Goal: Information Seeking & Learning: Find specific fact

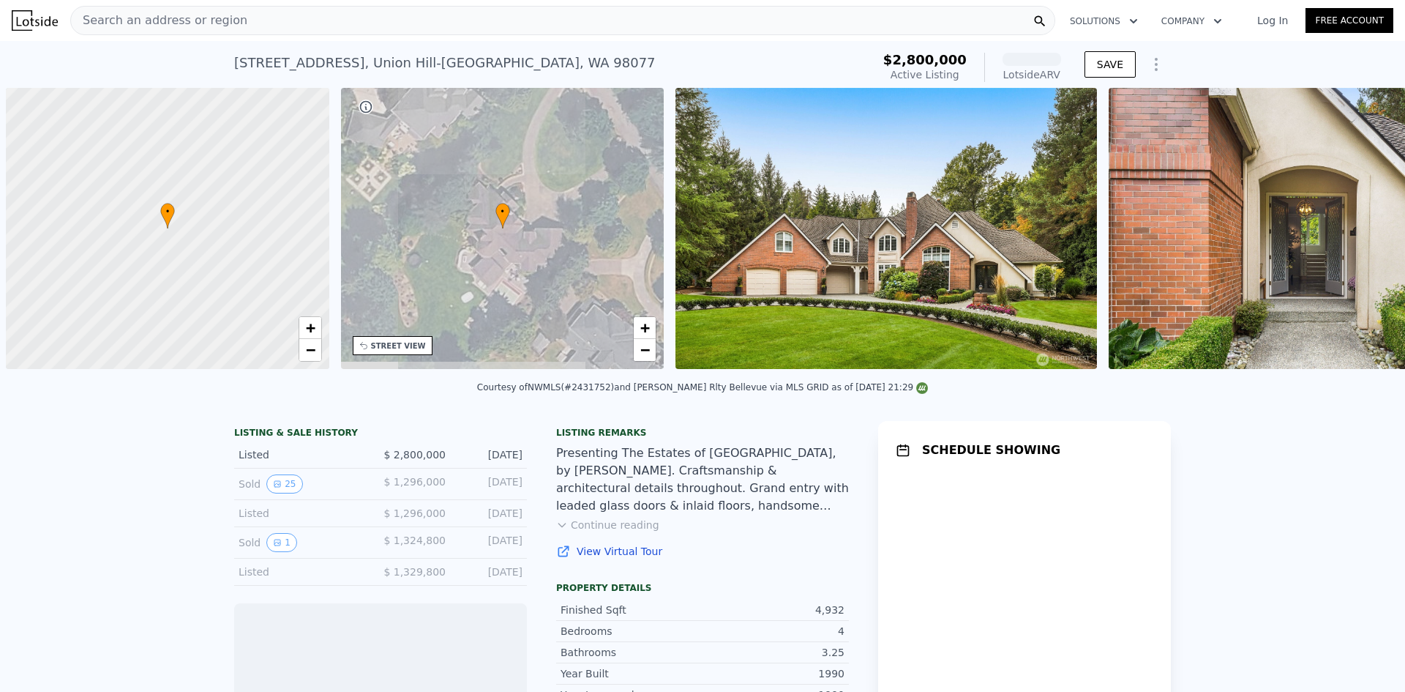
scroll to position [0, 6]
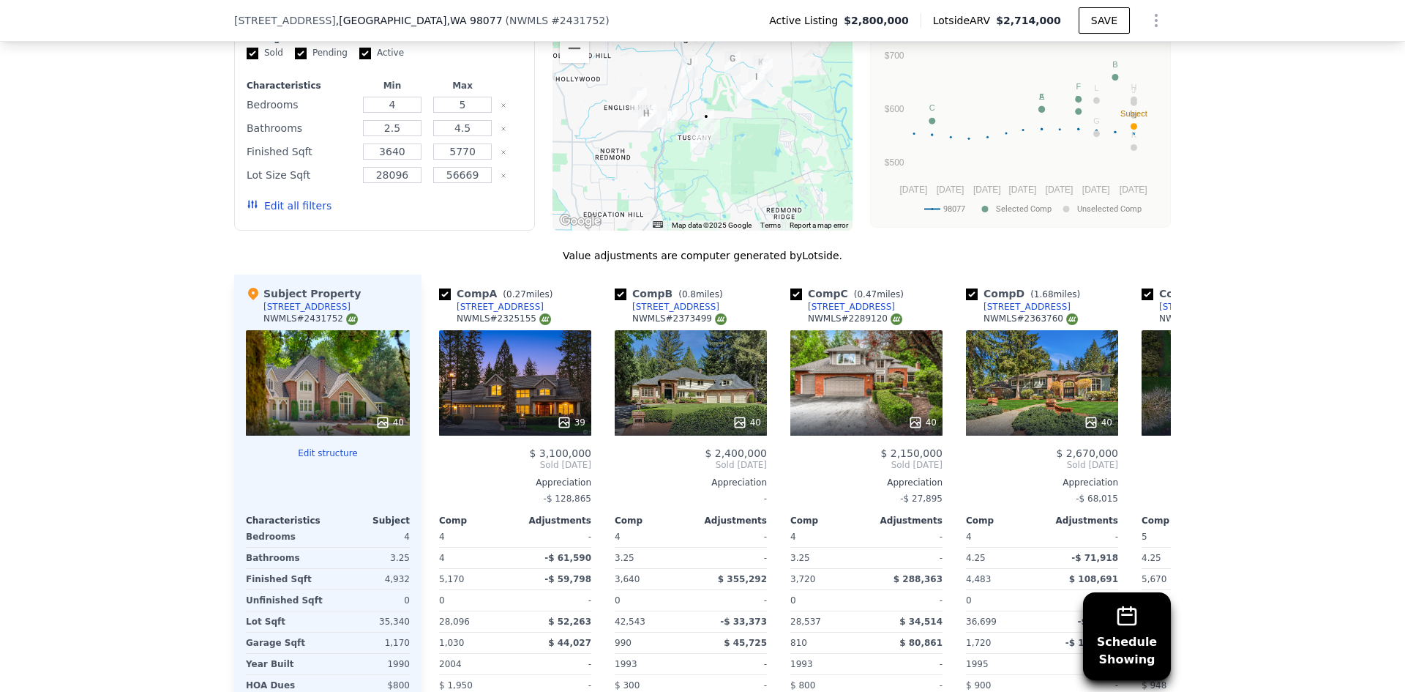
scroll to position [1385, 0]
drag, startPoint x: 662, startPoint y: 326, endPoint x: 695, endPoint y: 329, distance: 32.3
click at [695, 324] on div "NWMLS # 2373499" at bounding box center [679, 318] width 94 height 12
click at [698, 340] on div "40" at bounding box center [691, 381] width 152 height 105
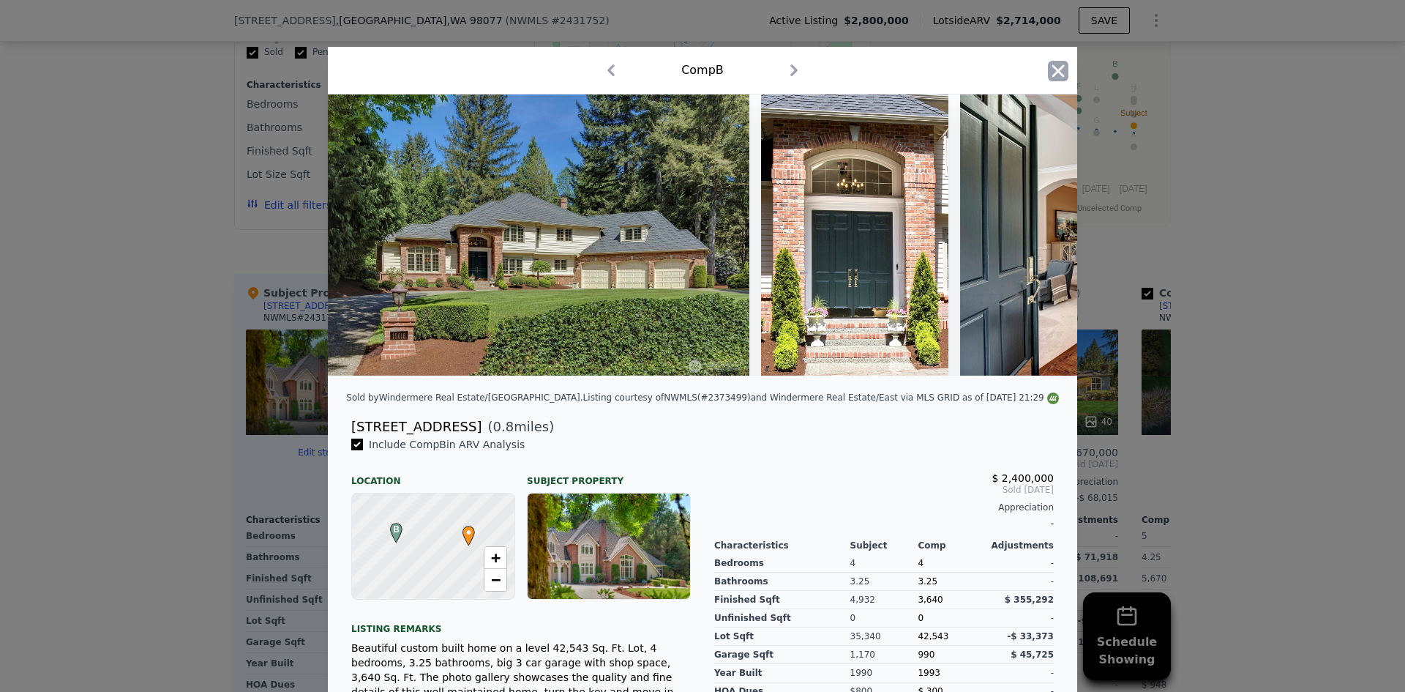
click at [1048, 70] on icon "button" at bounding box center [1058, 71] width 20 height 20
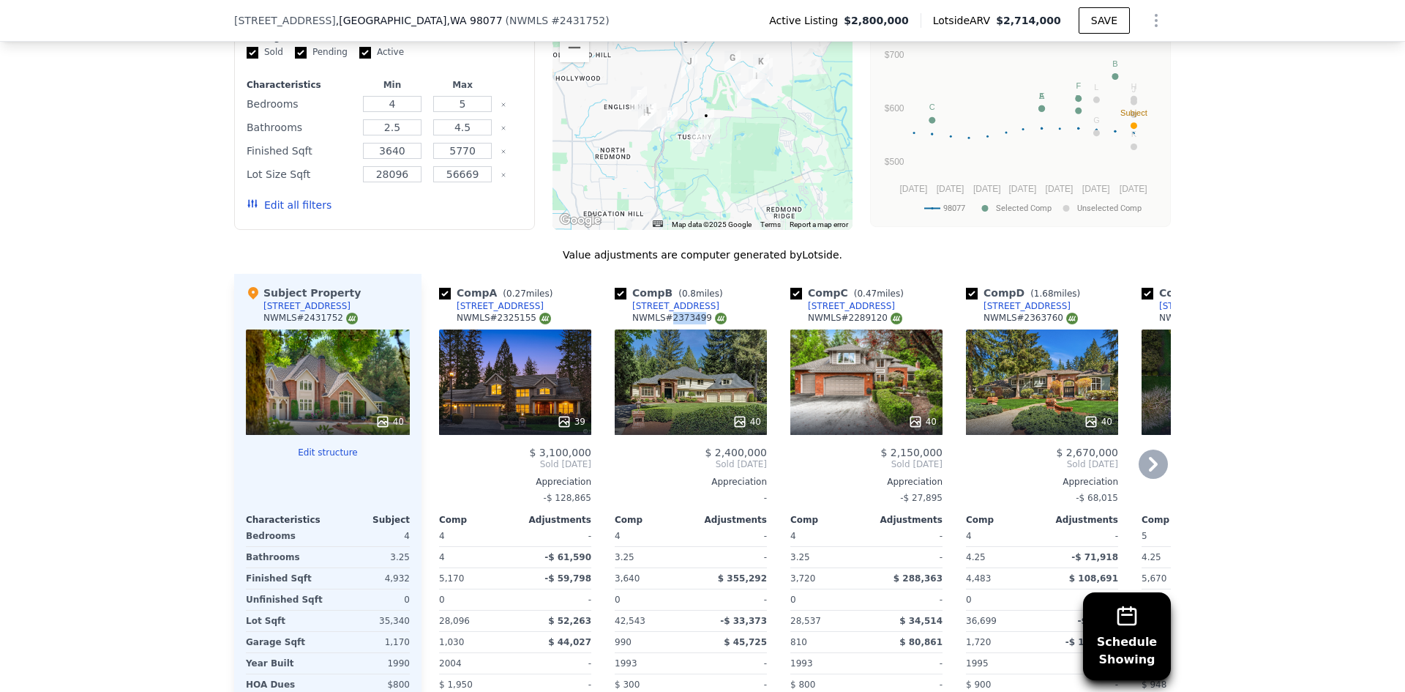
drag, startPoint x: 662, startPoint y: 326, endPoint x: 670, endPoint y: 332, distance: 10.0
click at [689, 324] on div "NWMLS # 2373499" at bounding box center [679, 318] width 94 height 12
click at [669, 324] on div "NWMLS # 2373499" at bounding box center [679, 318] width 94 height 12
click at [665, 324] on div "NWMLS # 2373499" at bounding box center [679, 318] width 94 height 12
drag, startPoint x: 662, startPoint y: 328, endPoint x: 695, endPoint y: 323, distance: 33.2
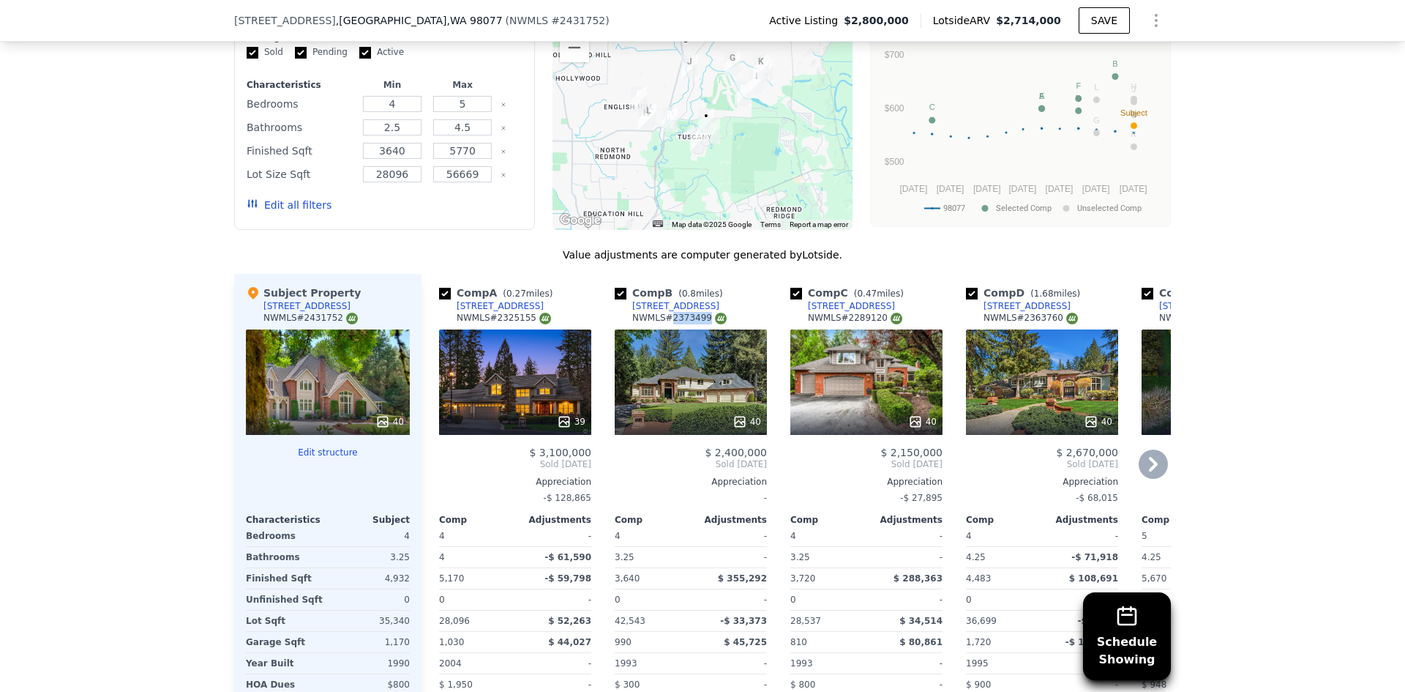
click at [695, 323] on div "NWMLS # 2373499" at bounding box center [679, 318] width 94 height 12
copy div "2373499"
drag, startPoint x: 1015, startPoint y: 328, endPoint x: 1052, endPoint y: 322, distance: 37.8
click at [1052, 322] on div "NWMLS # 2363760" at bounding box center [1031, 318] width 94 height 12
copy div "2363760"
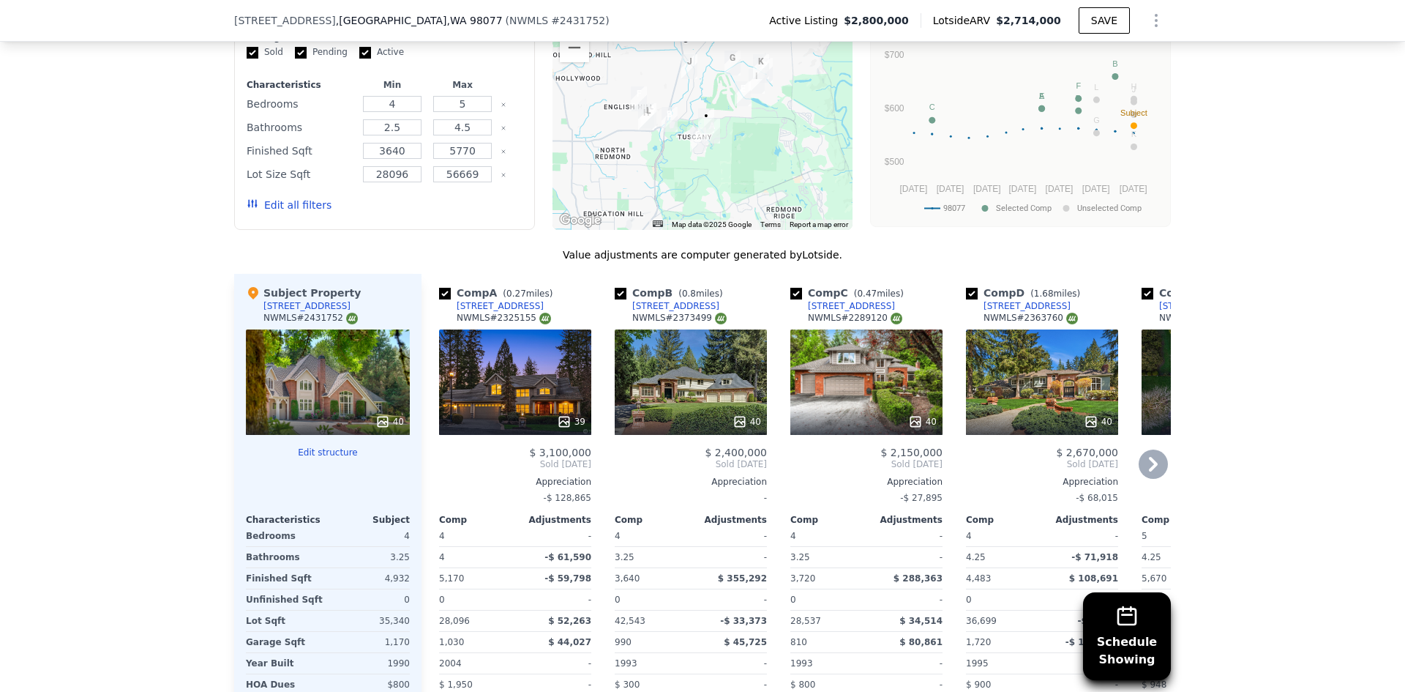
click at [1141, 474] on icon at bounding box center [1153, 463] width 29 height 29
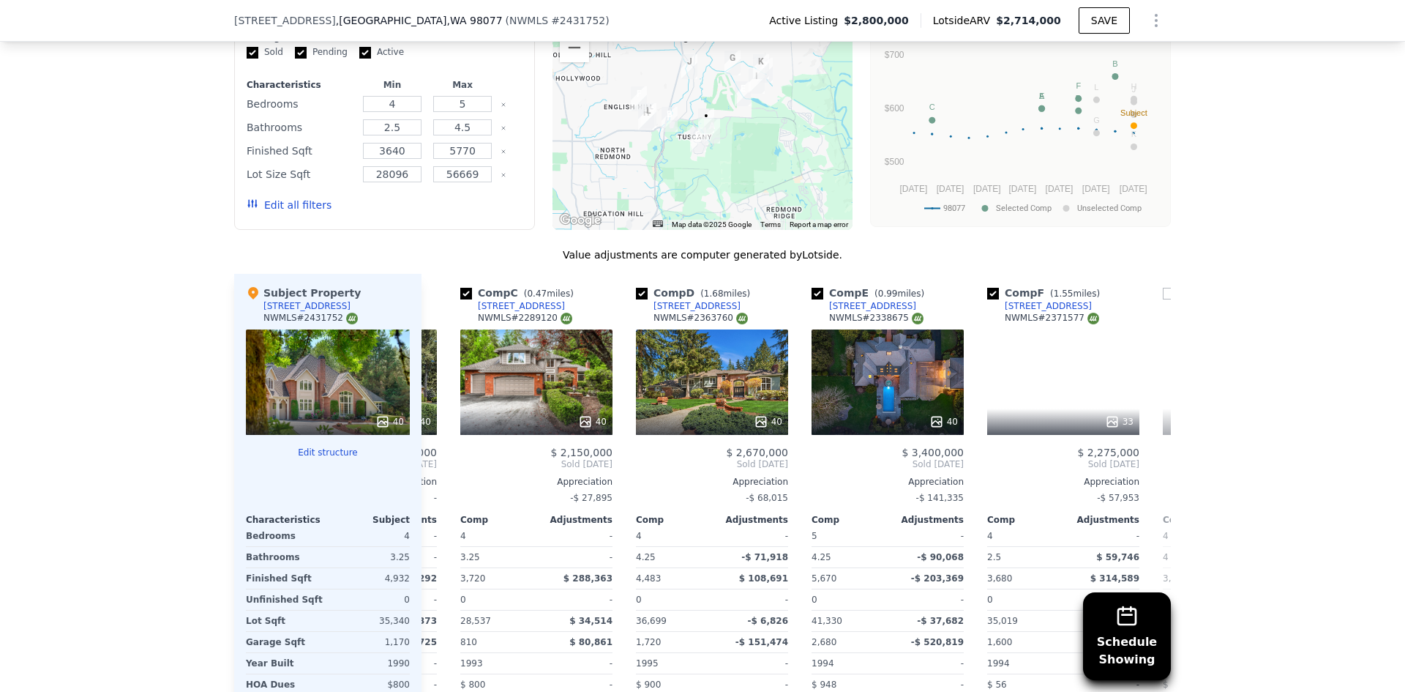
scroll to position [0, 351]
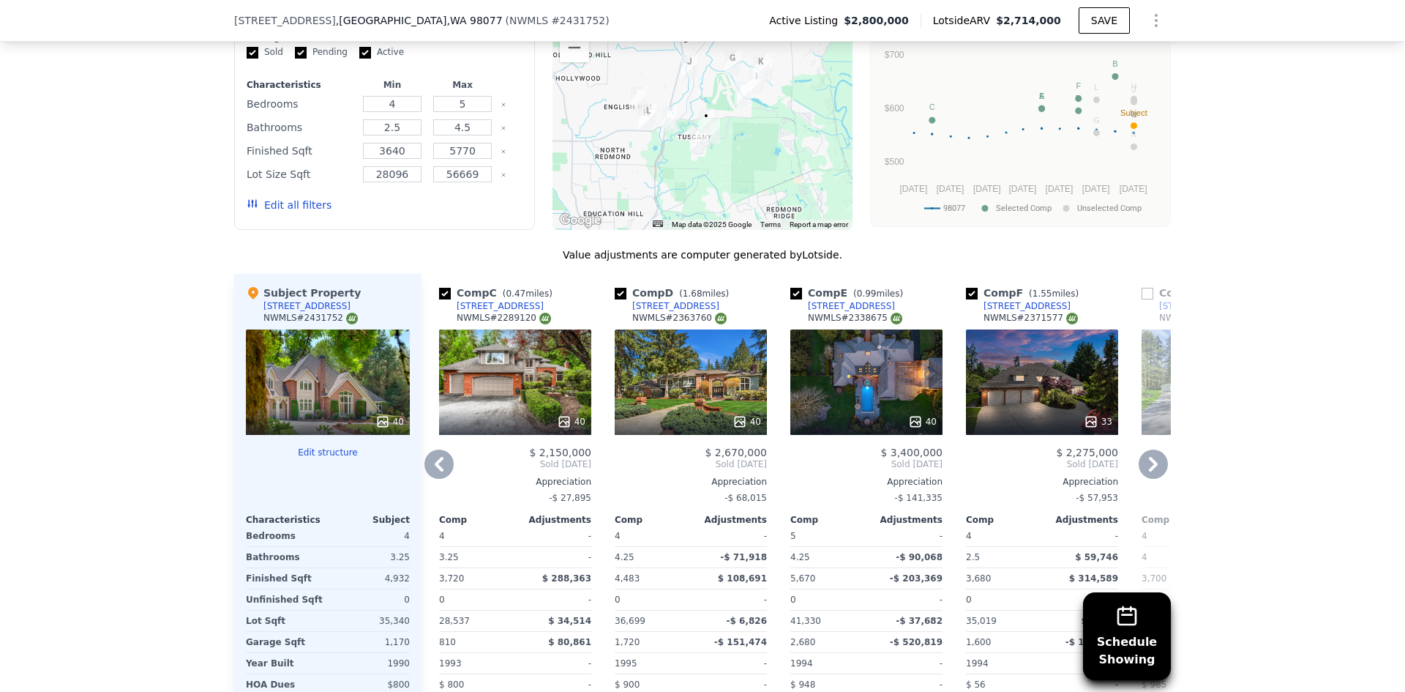
click at [883, 385] on div "40" at bounding box center [866, 381] width 152 height 105
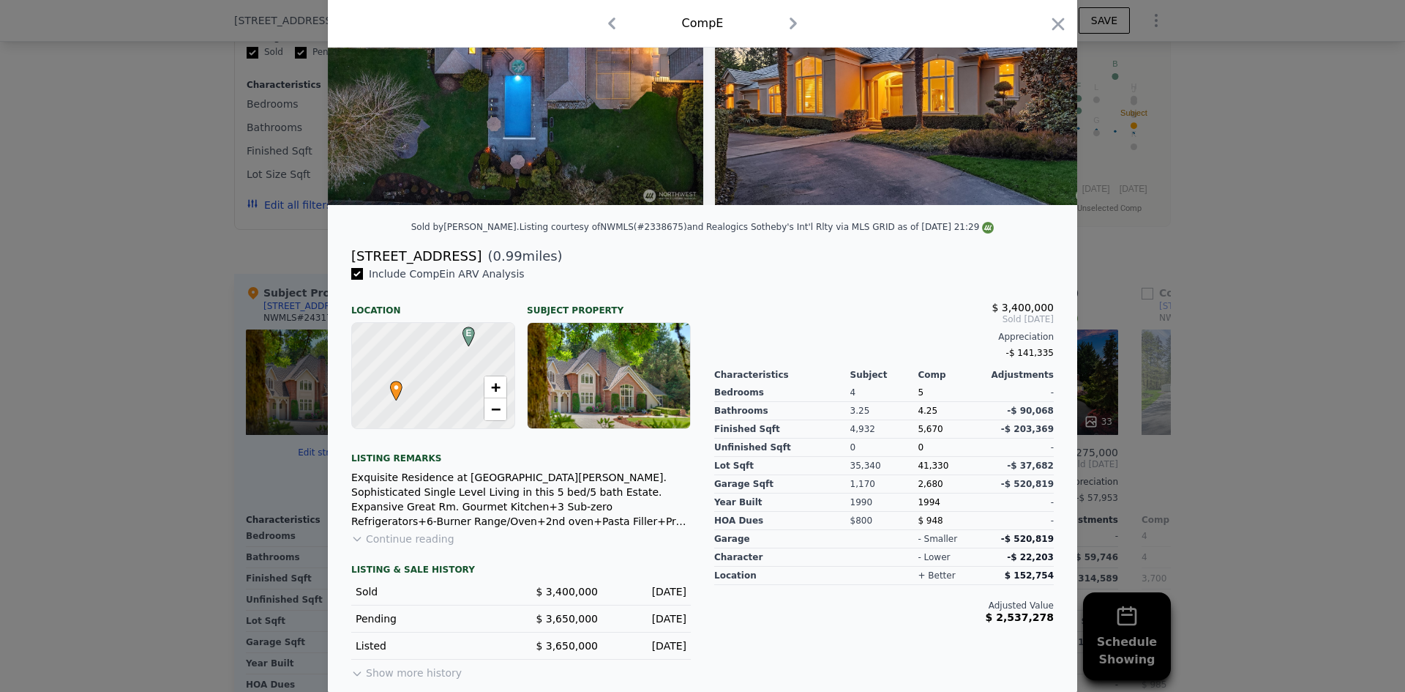
scroll to position [183, 0]
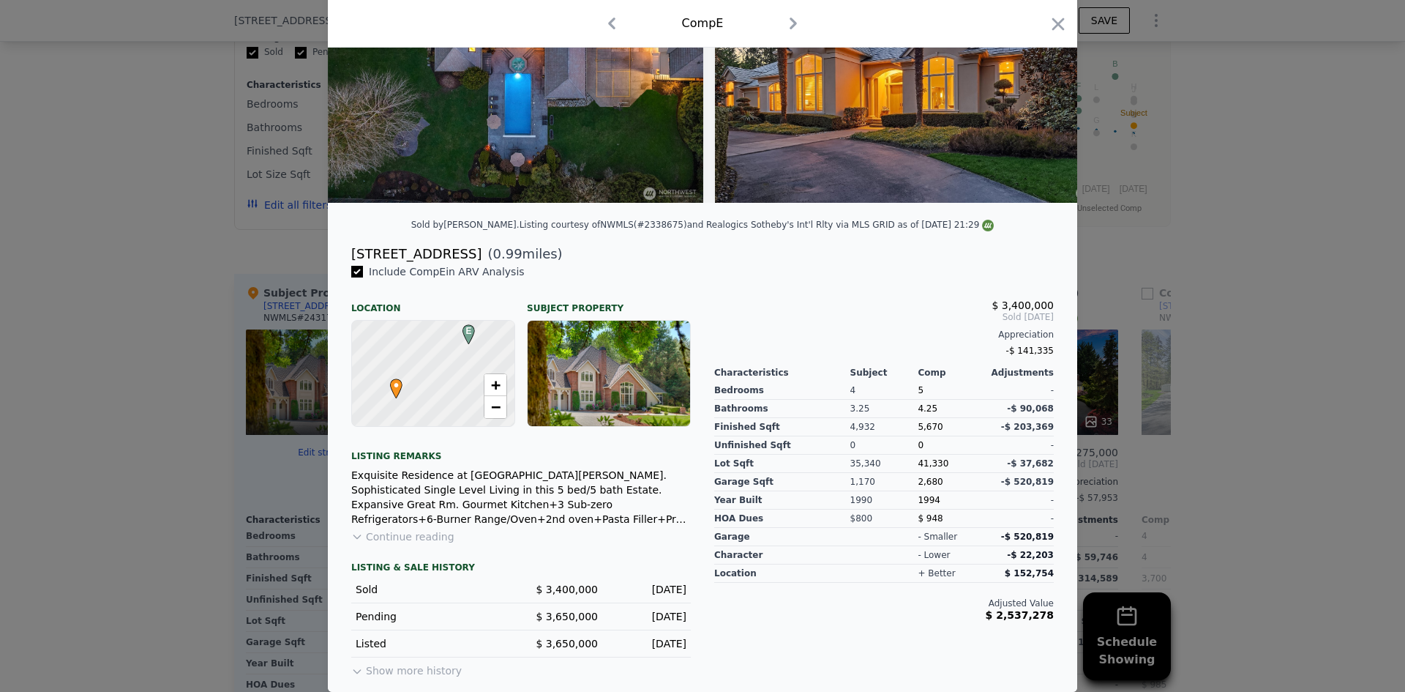
drag, startPoint x: 914, startPoint y: 226, endPoint x: 946, endPoint y: 222, distance: 32.5
click at [946, 222] on div "Listing courtesy of NWMLS (#2338675) and Realogics Sotheby's Int'l Rlty via MLS…" at bounding box center [757, 225] width 475 height 10
click at [1052, 23] on icon "button" at bounding box center [1058, 24] width 12 height 12
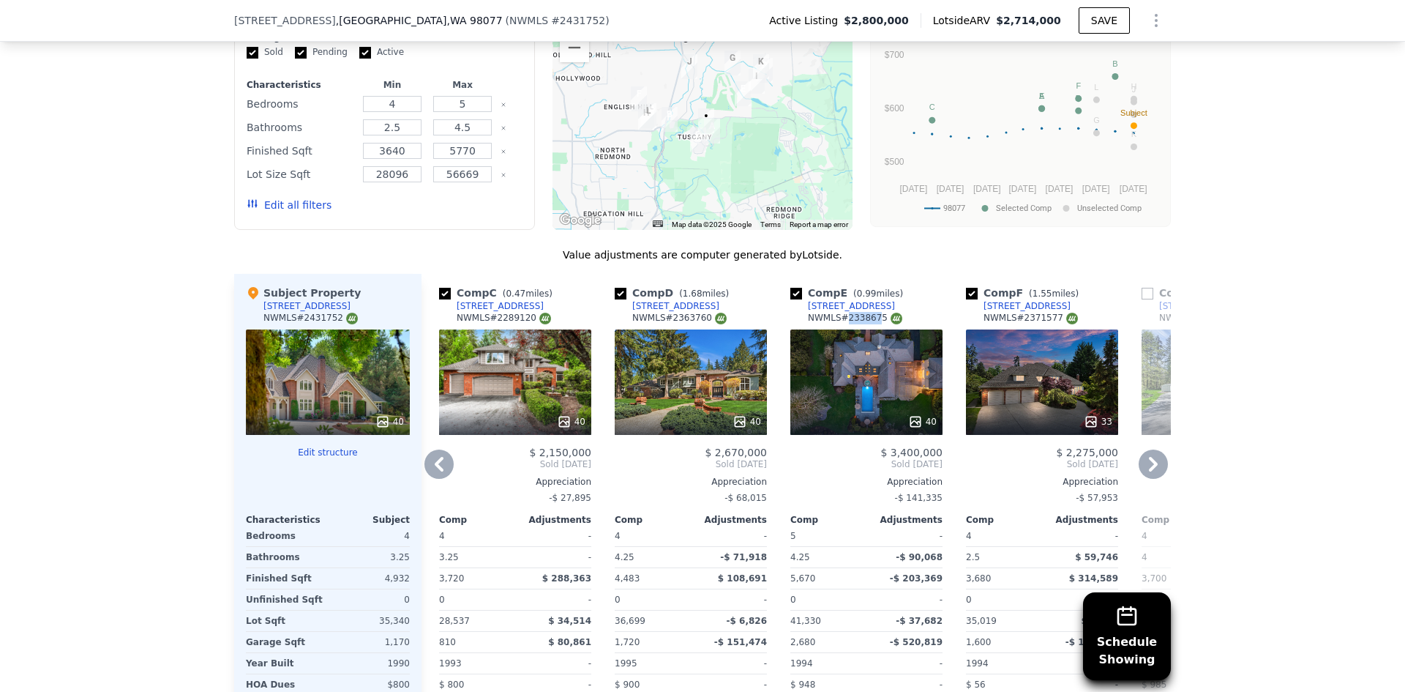
drag, startPoint x: 839, startPoint y: 326, endPoint x: 869, endPoint y: 321, distance: 30.3
click at [869, 321] on div "Comp E ( 0.99 miles) [STREET_ADDRESS] # 2338675" at bounding box center [866, 307] width 152 height 44
copy div "233867"
click at [1150, 478] on icon at bounding box center [1153, 463] width 29 height 29
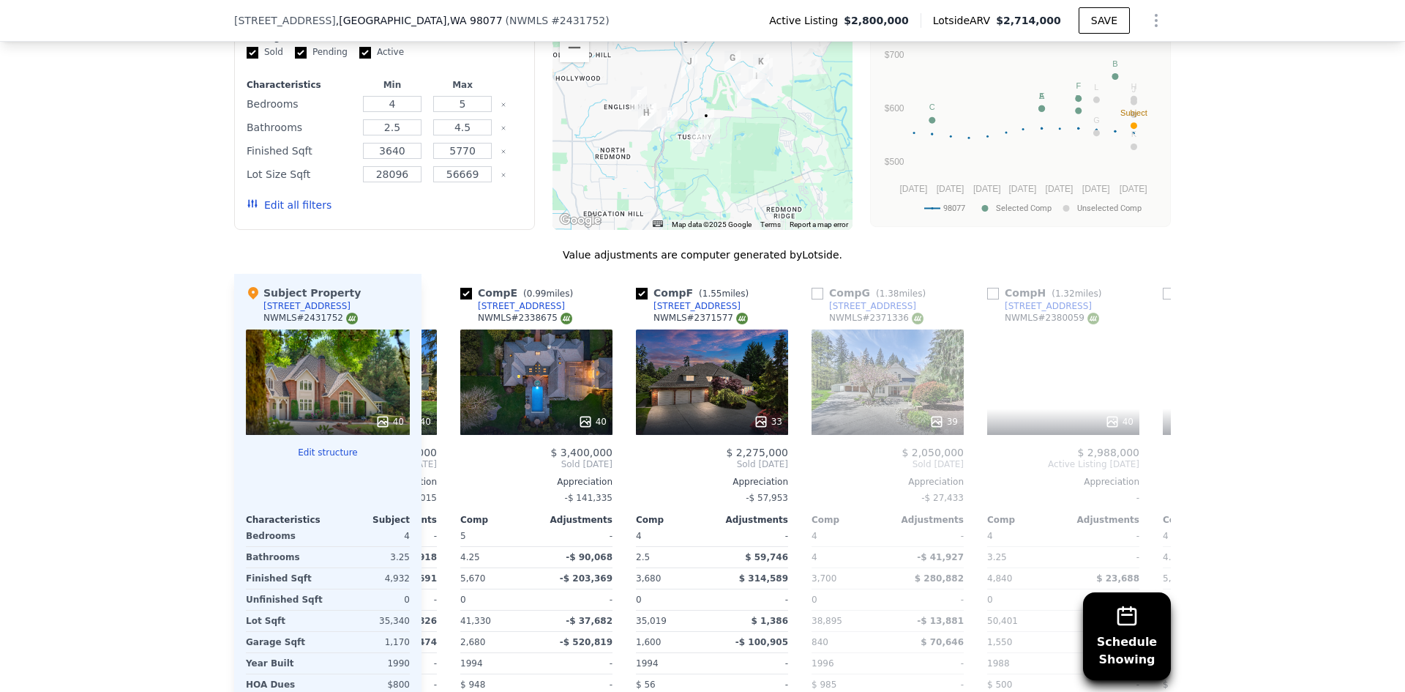
scroll to position [0, 703]
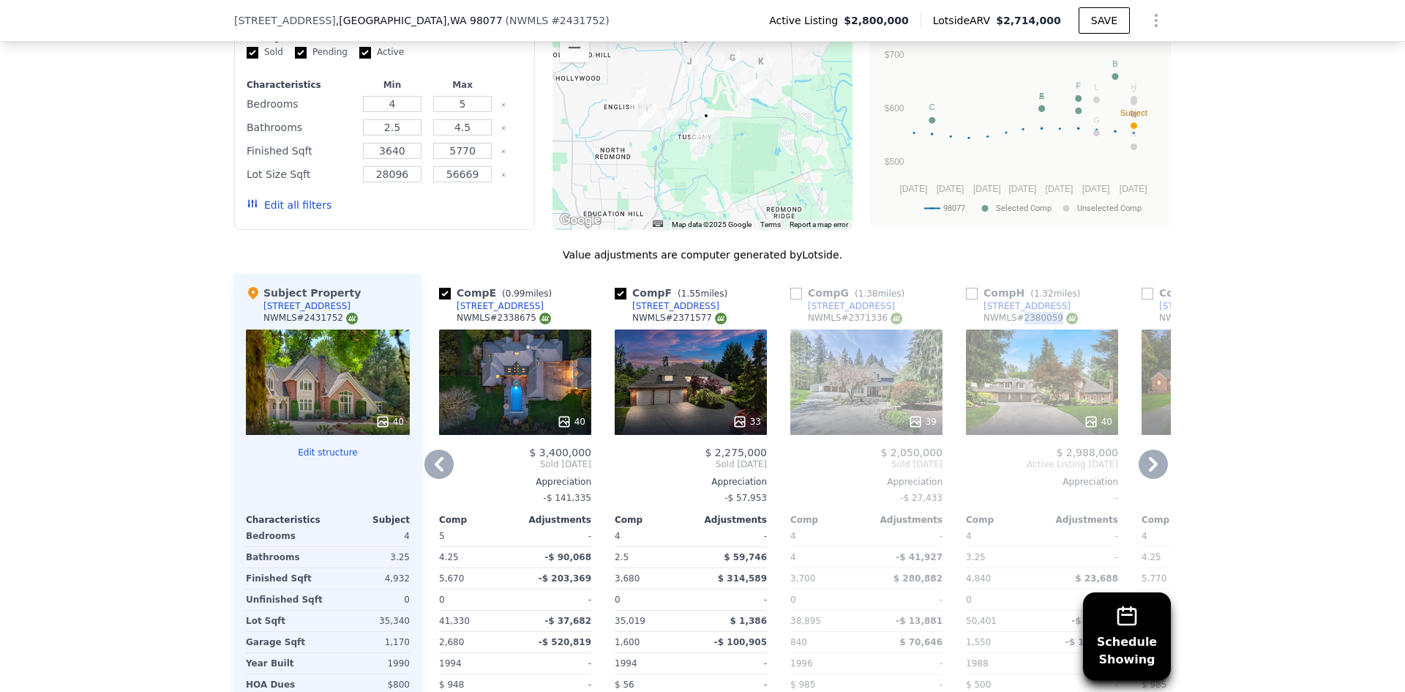
drag, startPoint x: 1014, startPoint y: 329, endPoint x: 1047, endPoint y: 330, distance: 33.7
click at [1047, 324] on div "NWMLS # 2380059" at bounding box center [1031, 318] width 94 height 12
copy div "2380059"
click at [1156, 479] on icon at bounding box center [1153, 463] width 29 height 29
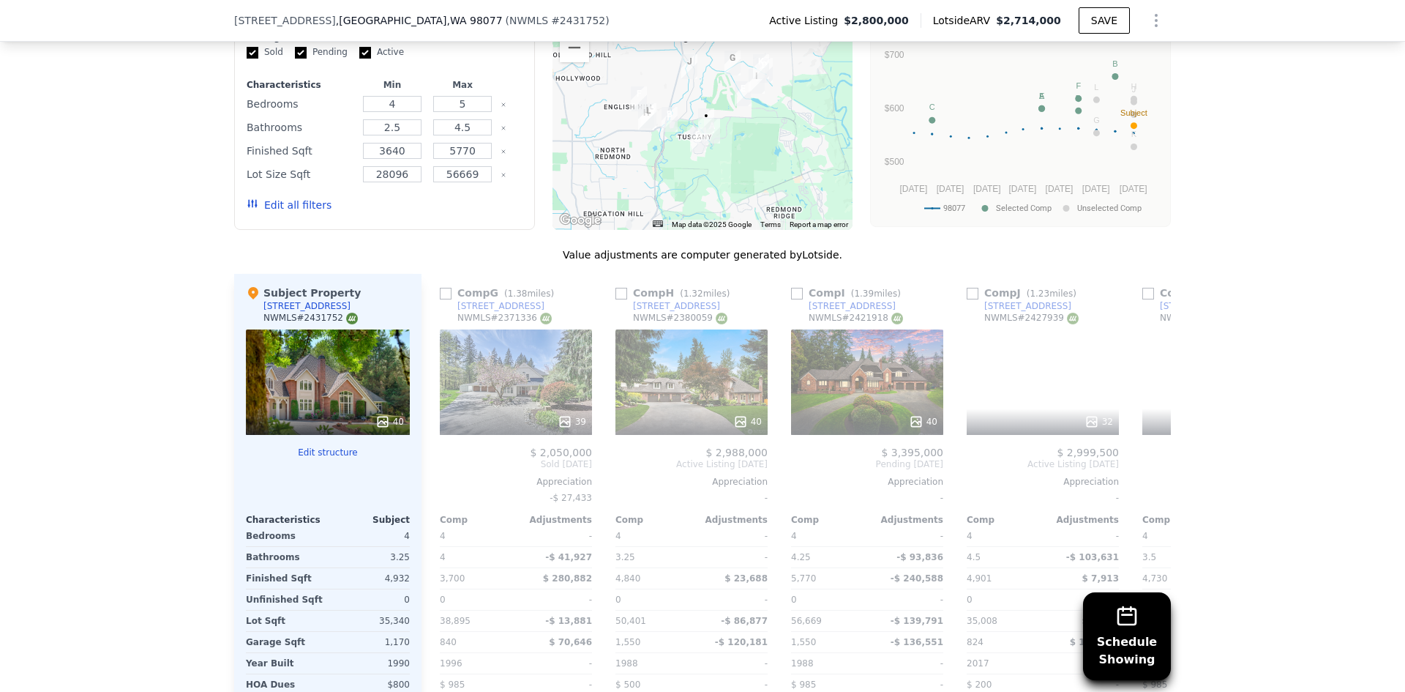
scroll to position [0, 1054]
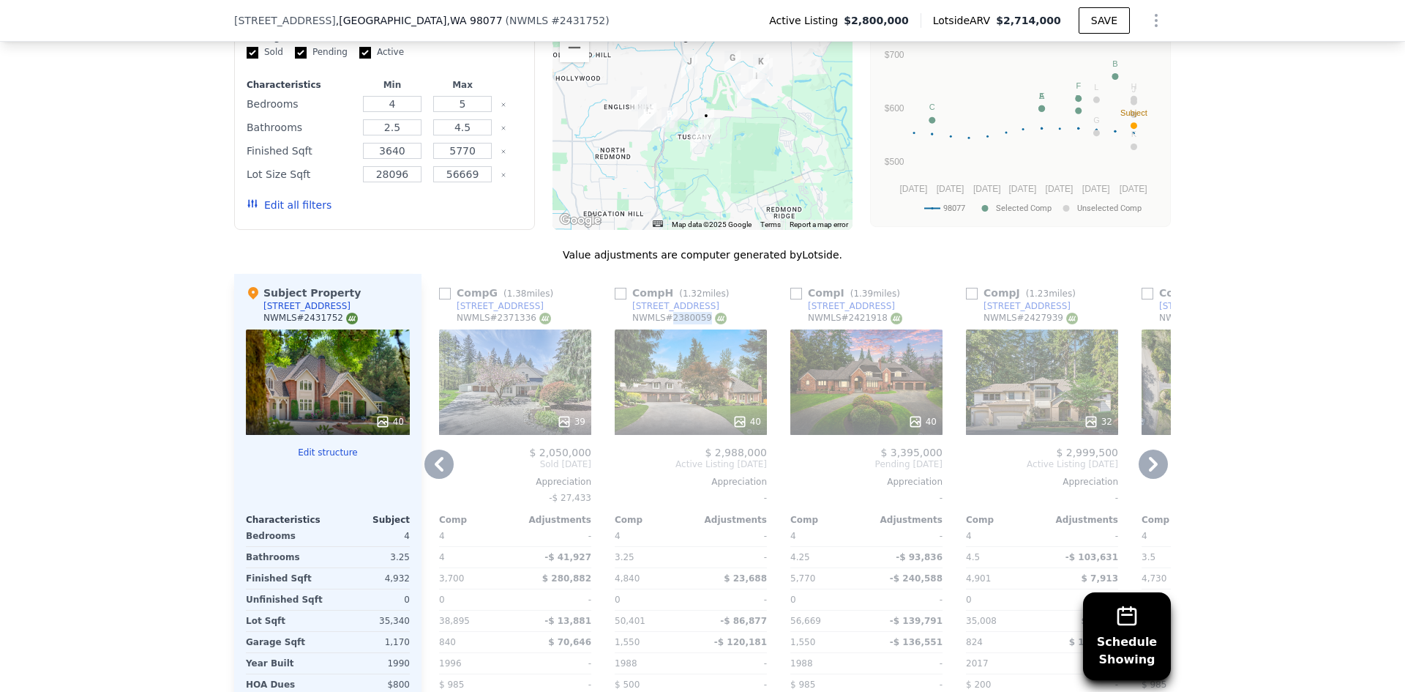
drag, startPoint x: 663, startPoint y: 326, endPoint x: 701, endPoint y: 330, distance: 38.2
click at [697, 324] on div "NWMLS # 2380059" at bounding box center [679, 318] width 94 height 12
copy div "2380059"
drag, startPoint x: 840, startPoint y: 326, endPoint x: 869, endPoint y: 325, distance: 28.6
click at [869, 324] on div "NWMLS # 2421918" at bounding box center [855, 318] width 94 height 12
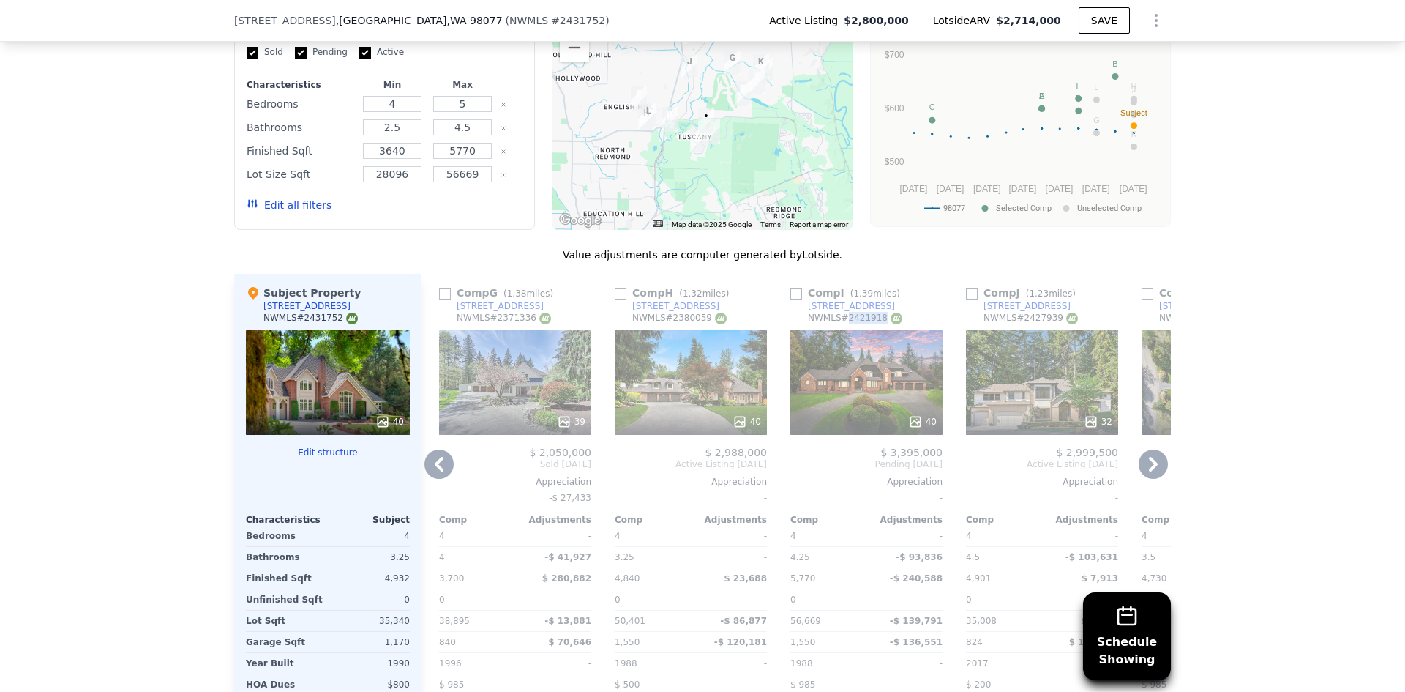
copy div "2421918"
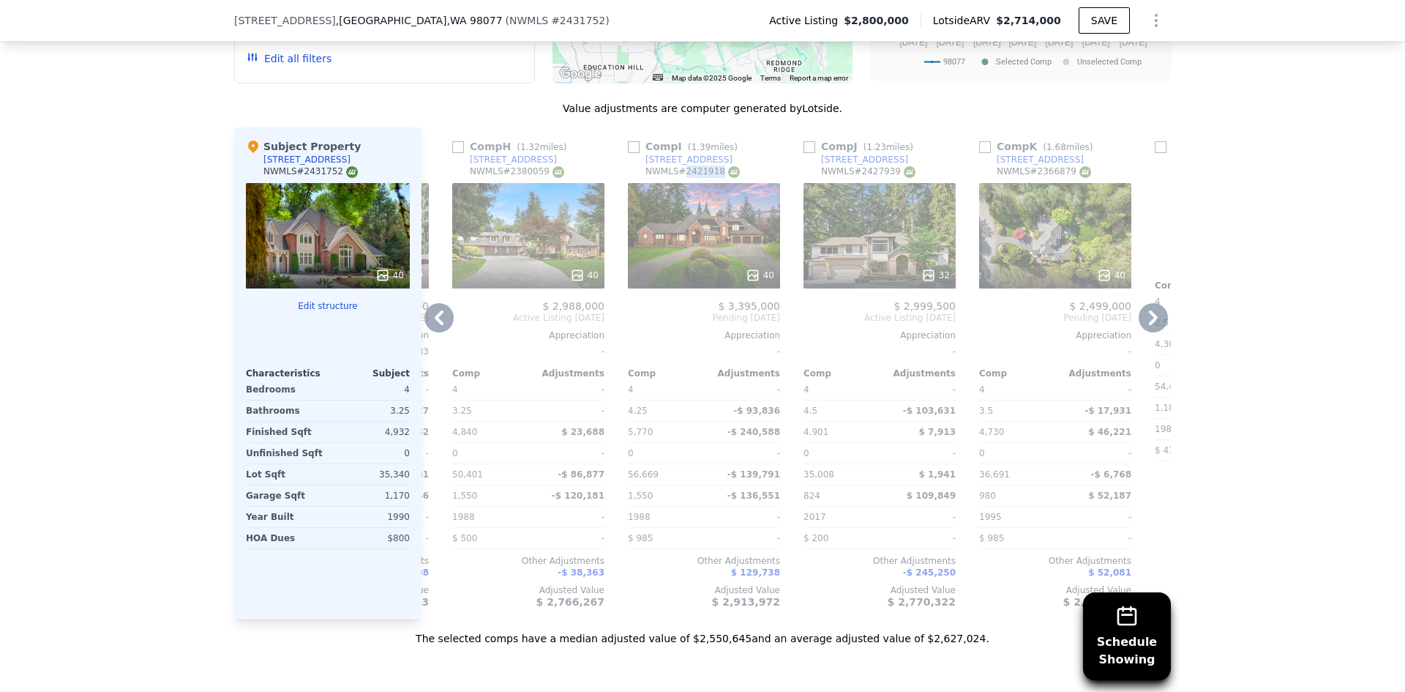
scroll to position [0, 1393]
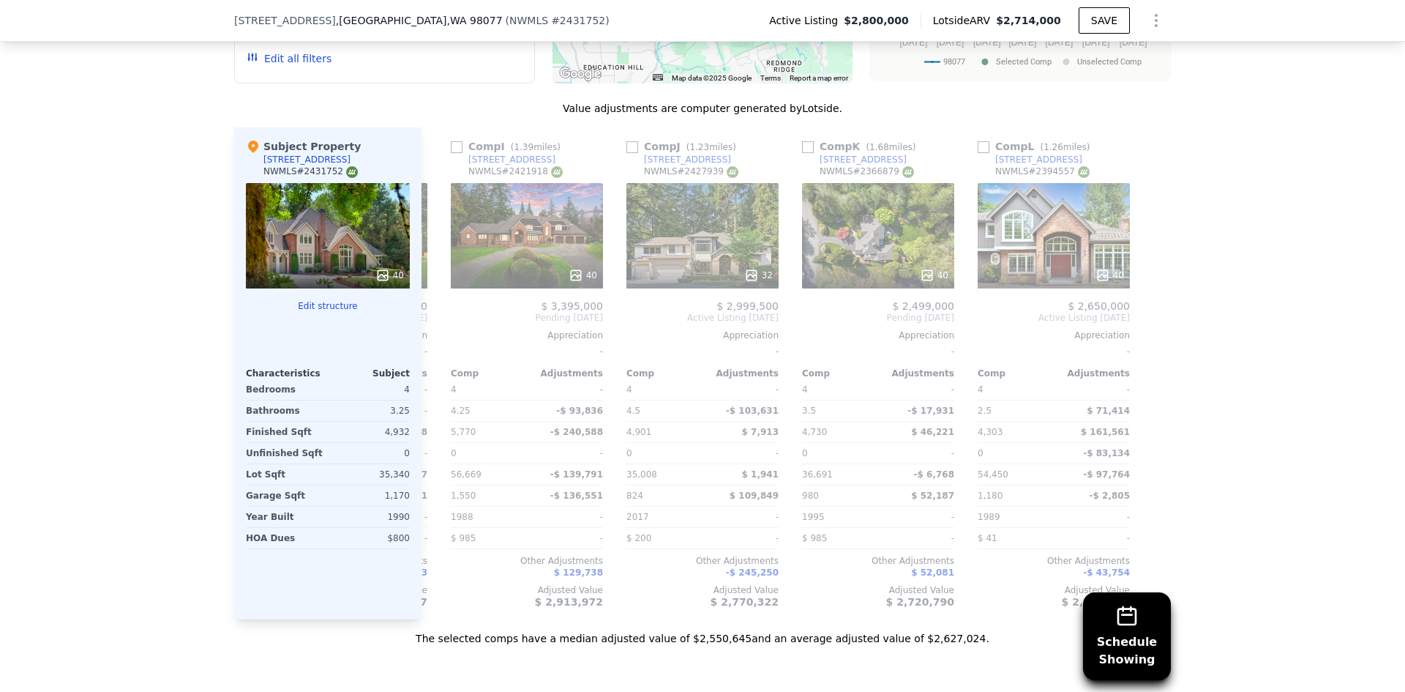
click at [1235, 340] on div "Schedule Showing We found 12 sales that match your search Listings provided by …" at bounding box center [702, 215] width 1405 height 861
drag, startPoint x: 675, startPoint y: 183, endPoint x: 705, endPoint y: 180, distance: 30.9
click at [705, 178] on div "NWMLS # 2427939" at bounding box center [691, 171] width 94 height 12
copy div "2427939"
click at [874, 249] on div "40" at bounding box center [878, 235] width 152 height 105
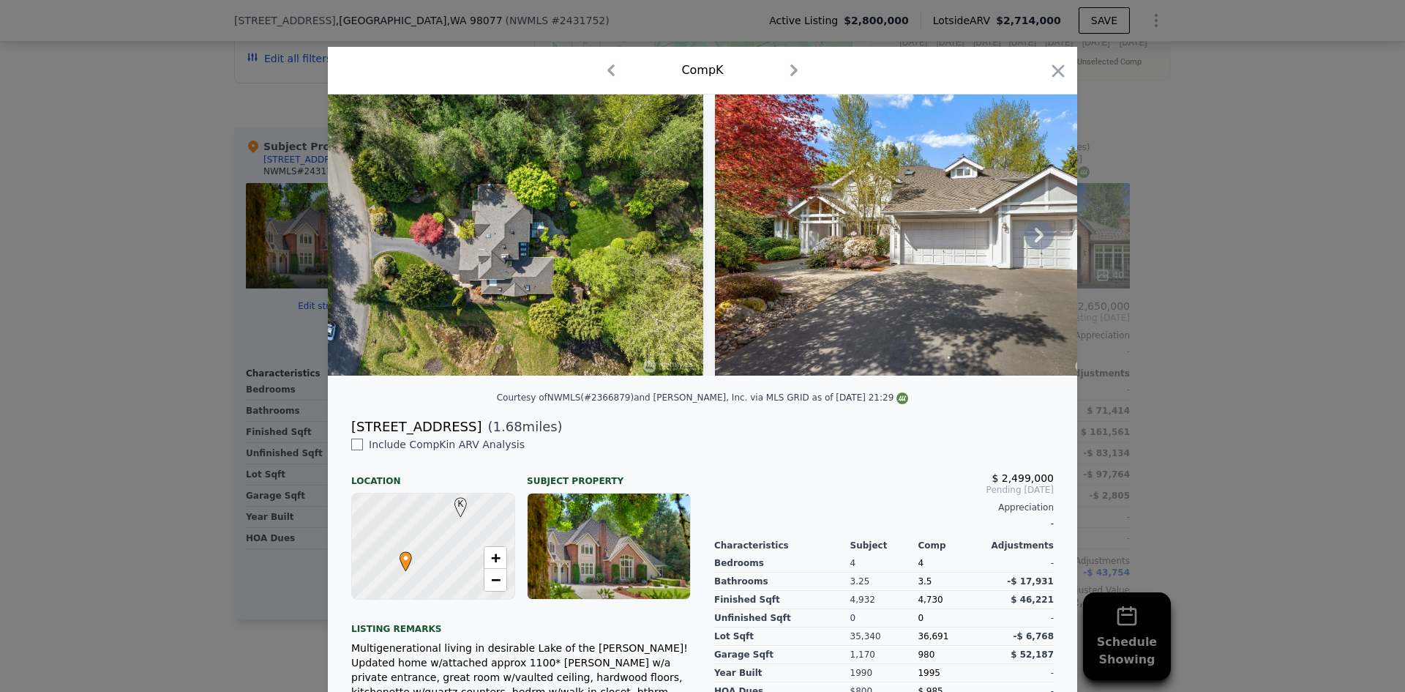
click at [520, 253] on img at bounding box center [515, 234] width 375 height 281
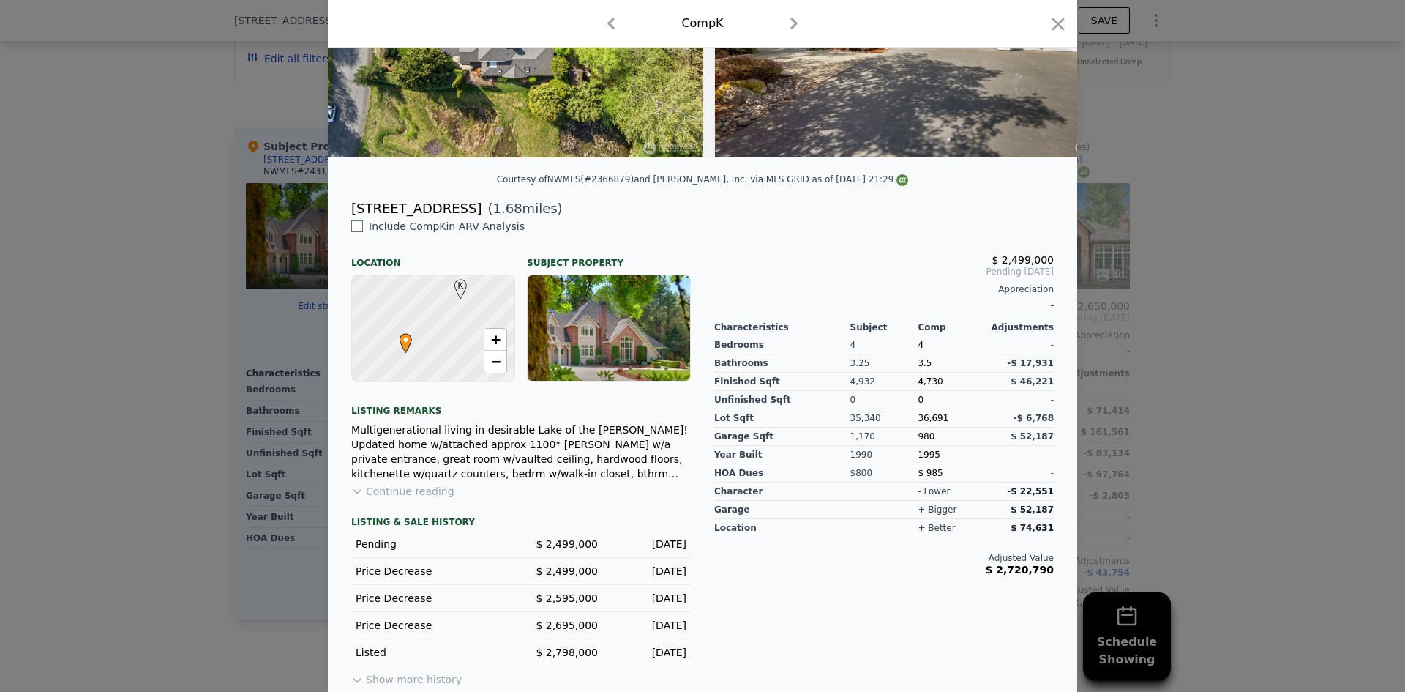
scroll to position [220, 0]
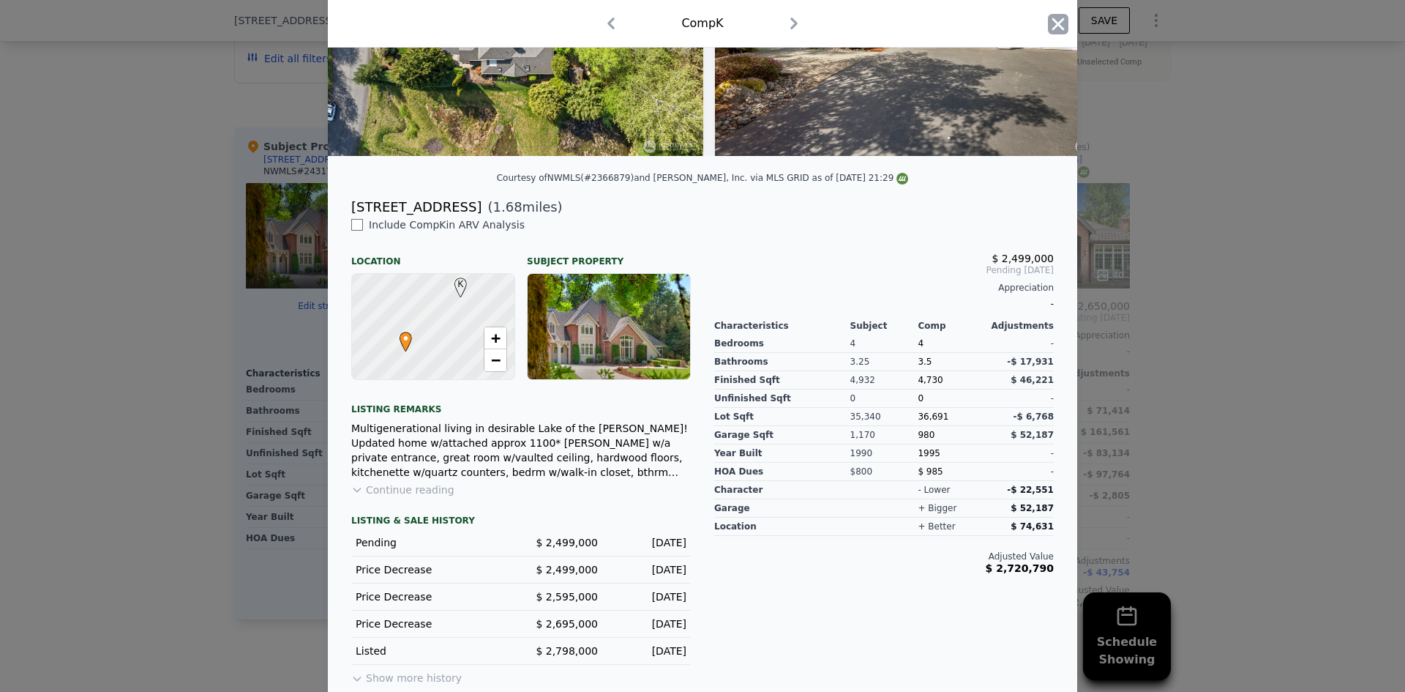
click at [1054, 21] on icon "button" at bounding box center [1058, 24] width 20 height 20
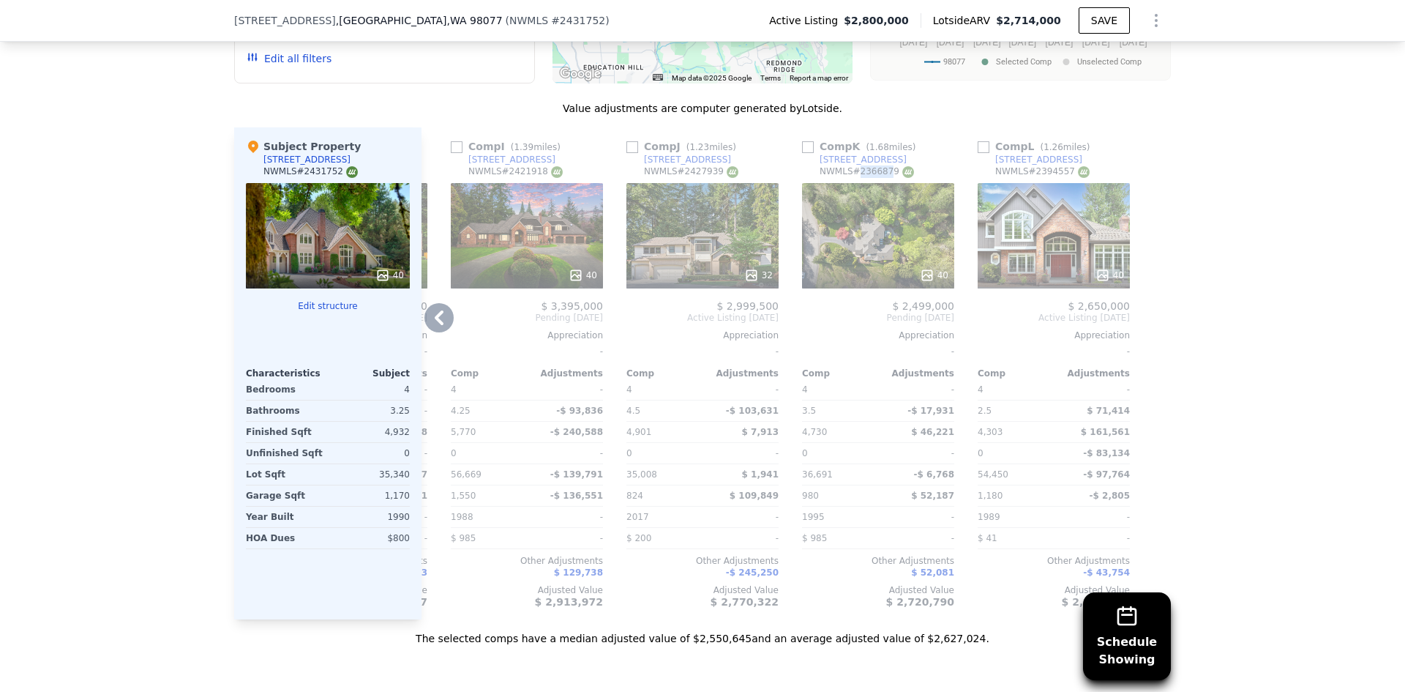
drag, startPoint x: 849, startPoint y: 179, endPoint x: 878, endPoint y: 176, distance: 29.4
click at [878, 176] on div "NWMLS # 2366879" at bounding box center [867, 171] width 94 height 12
click at [885, 178] on div "NWMLS # 2366879" at bounding box center [867, 171] width 94 height 12
drag, startPoint x: 882, startPoint y: 180, endPoint x: 850, endPoint y: 181, distance: 31.5
click at [850, 178] on div "NWMLS # 2366879" at bounding box center [867, 171] width 94 height 12
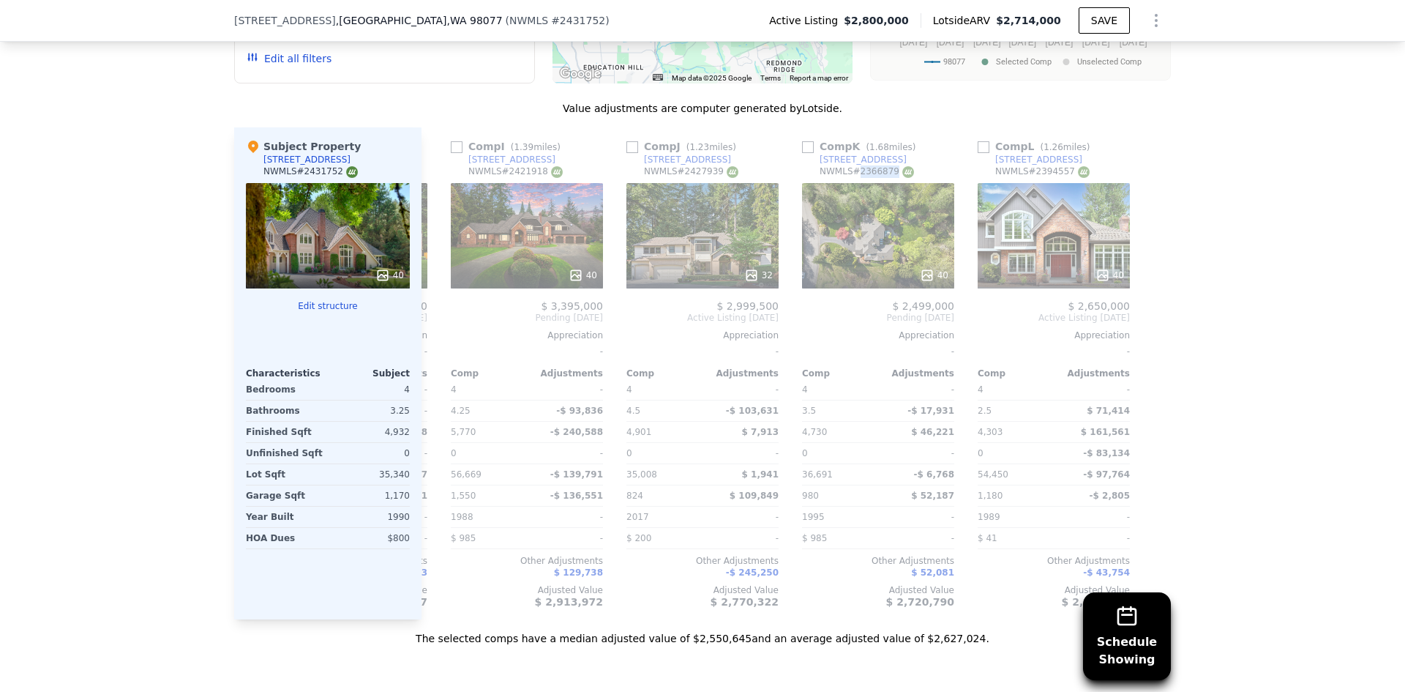
copy div "2366879"
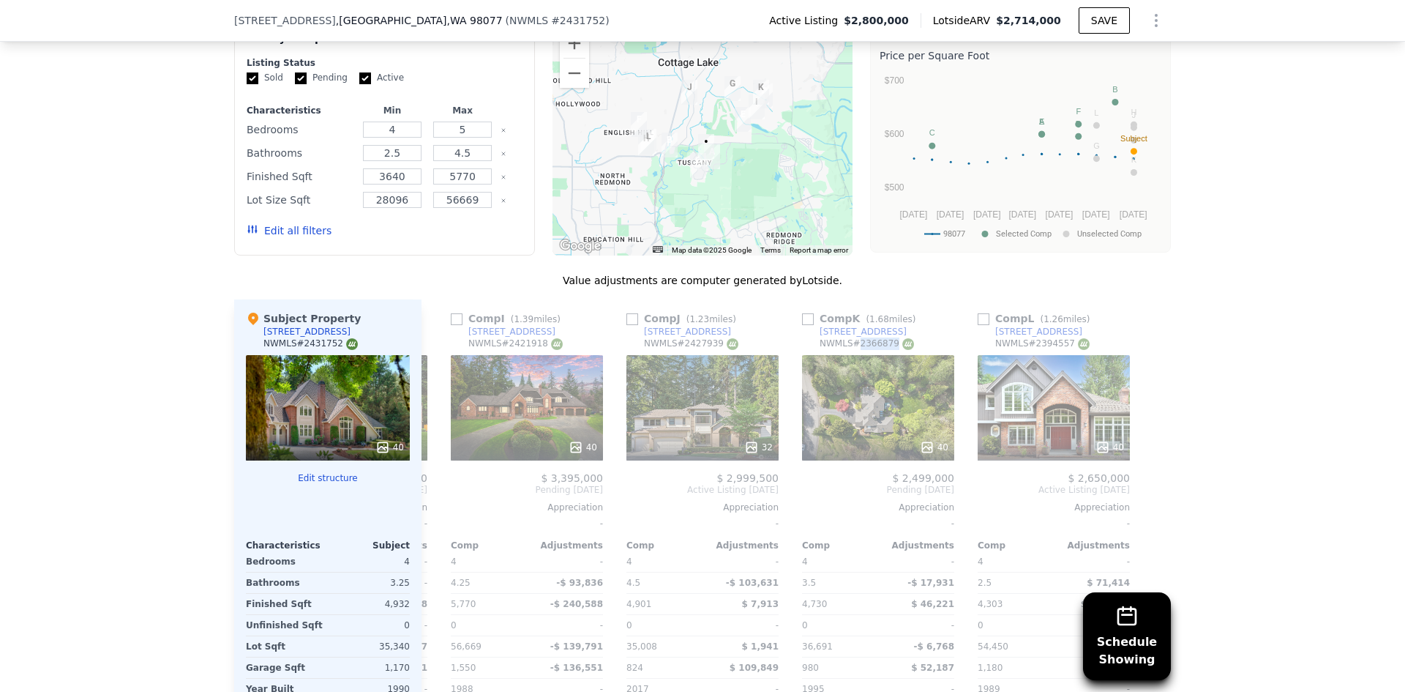
scroll to position [1312, 0]
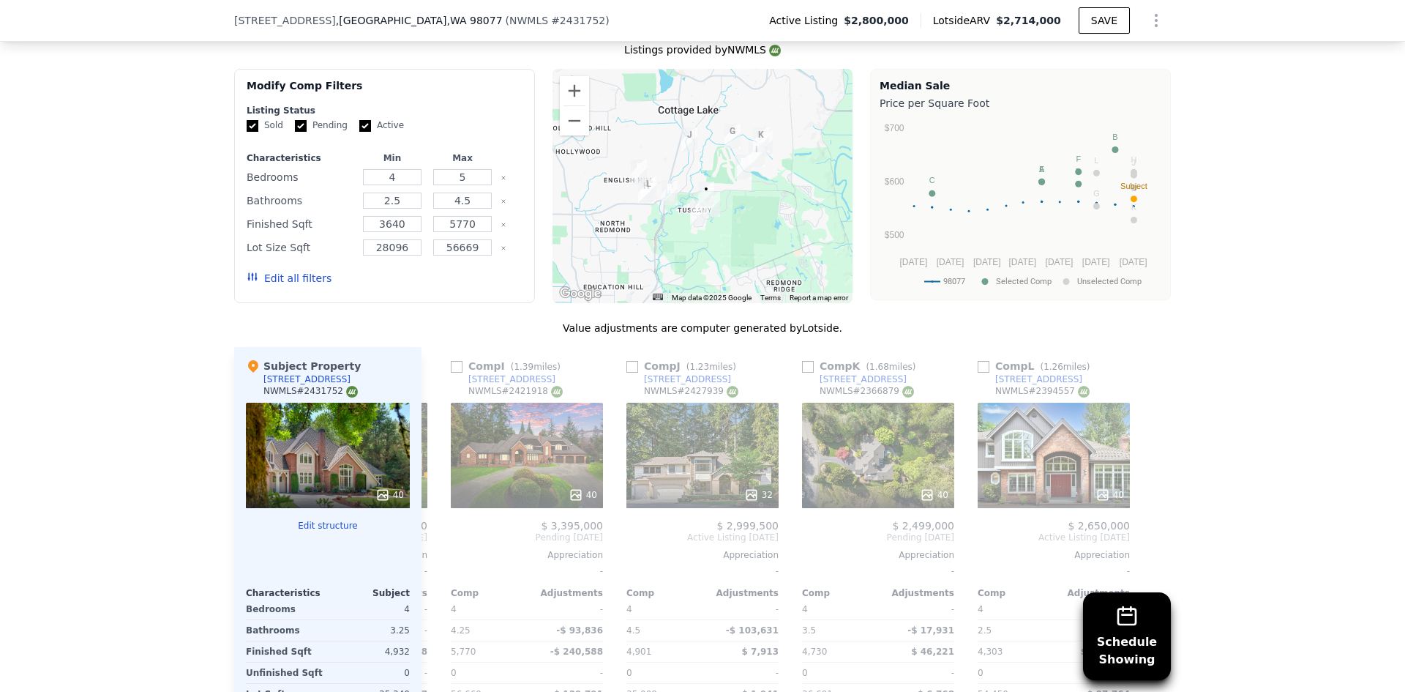
drag, startPoint x: 1243, startPoint y: 479, endPoint x: 1003, endPoint y: 197, distance: 370.6
click at [1243, 477] on div "Schedule Showing We found 12 sales that match your search Listings provided by …" at bounding box center [702, 434] width 1405 height 861
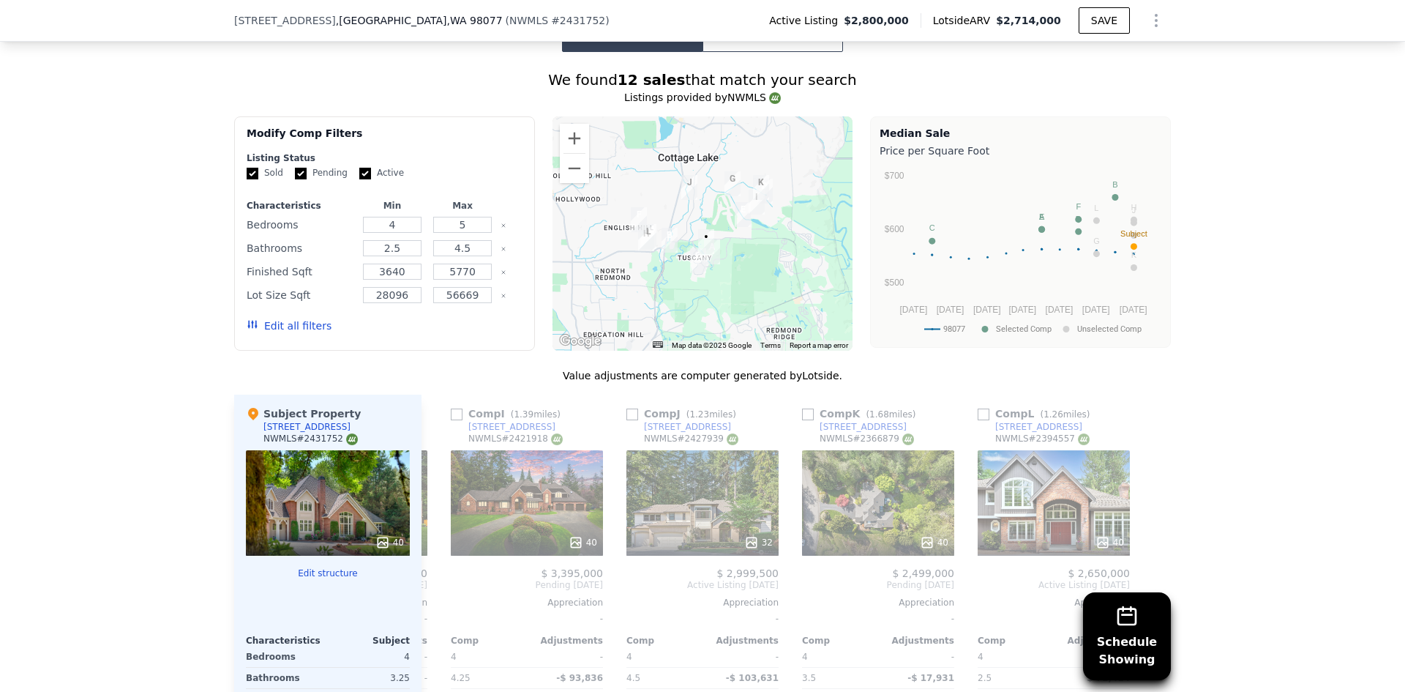
scroll to position [1258, 0]
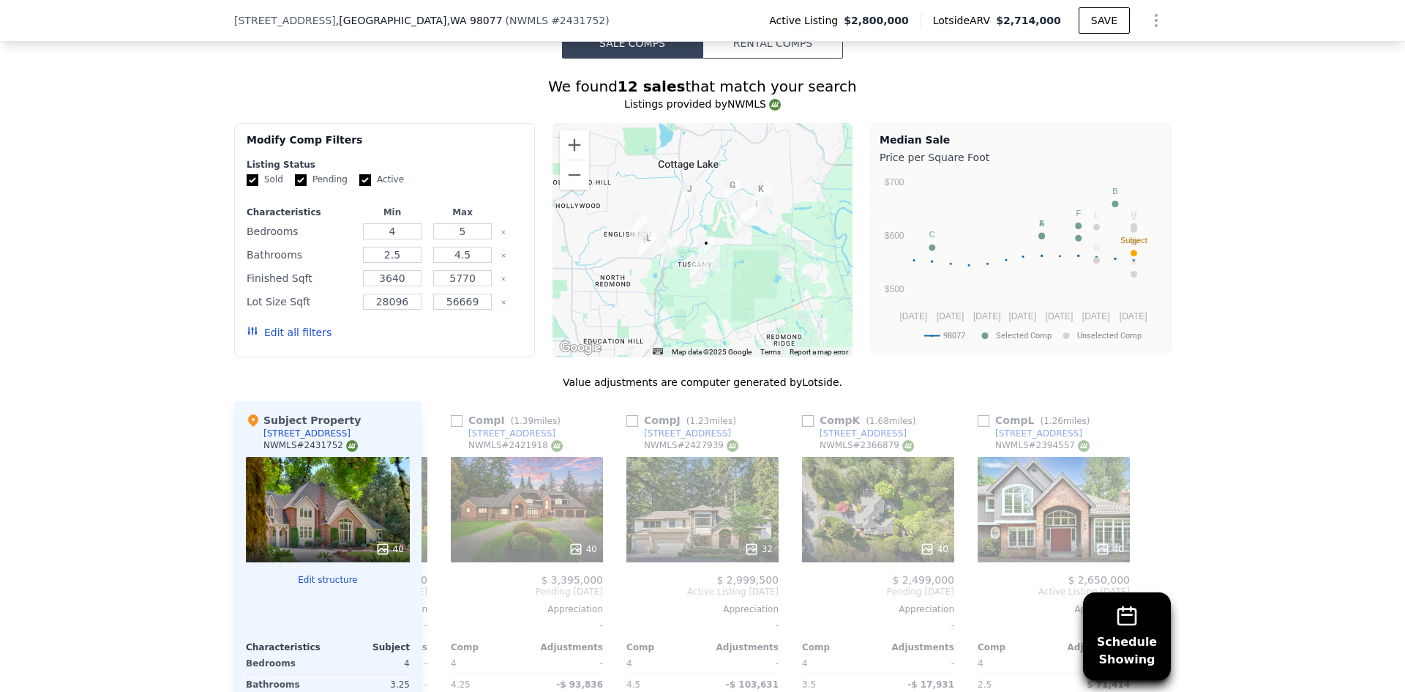
click at [1257, 274] on div "Schedule Showing We found 12 sales that match your search Listings provided by …" at bounding box center [702, 489] width 1405 height 861
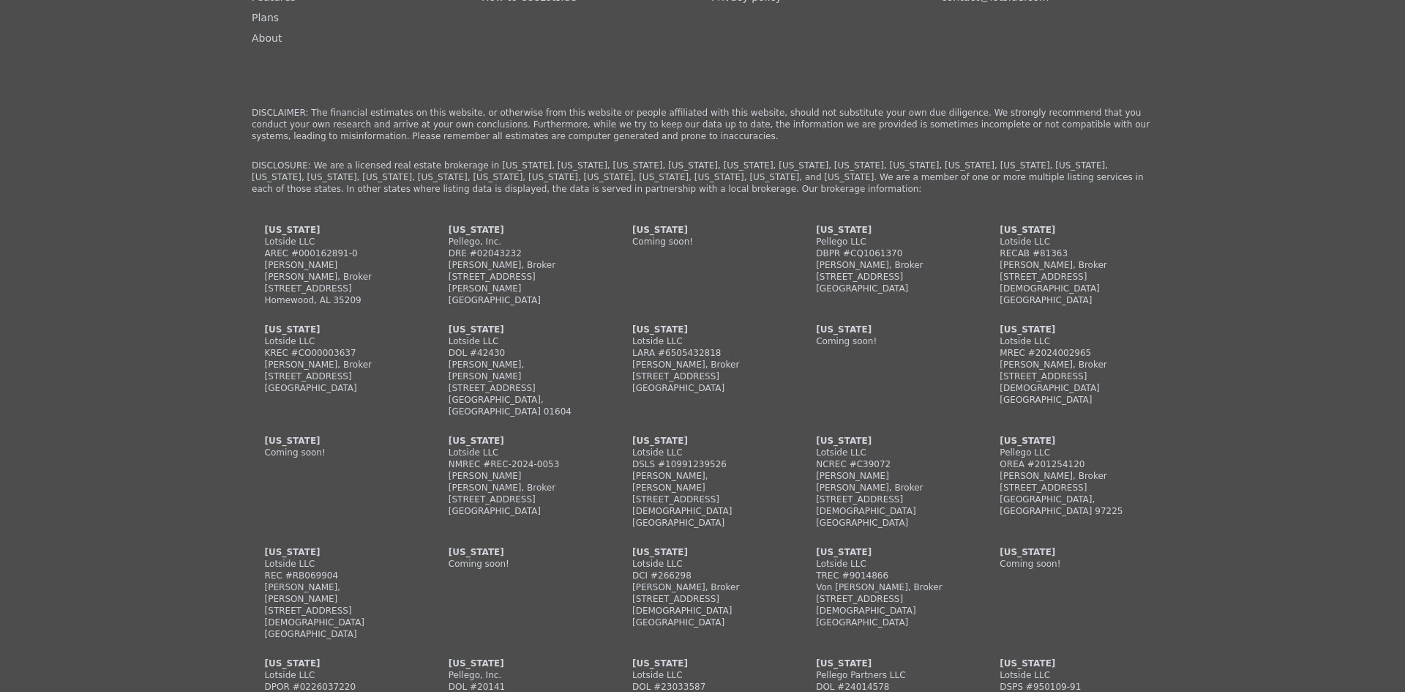
scroll to position [4102, 0]
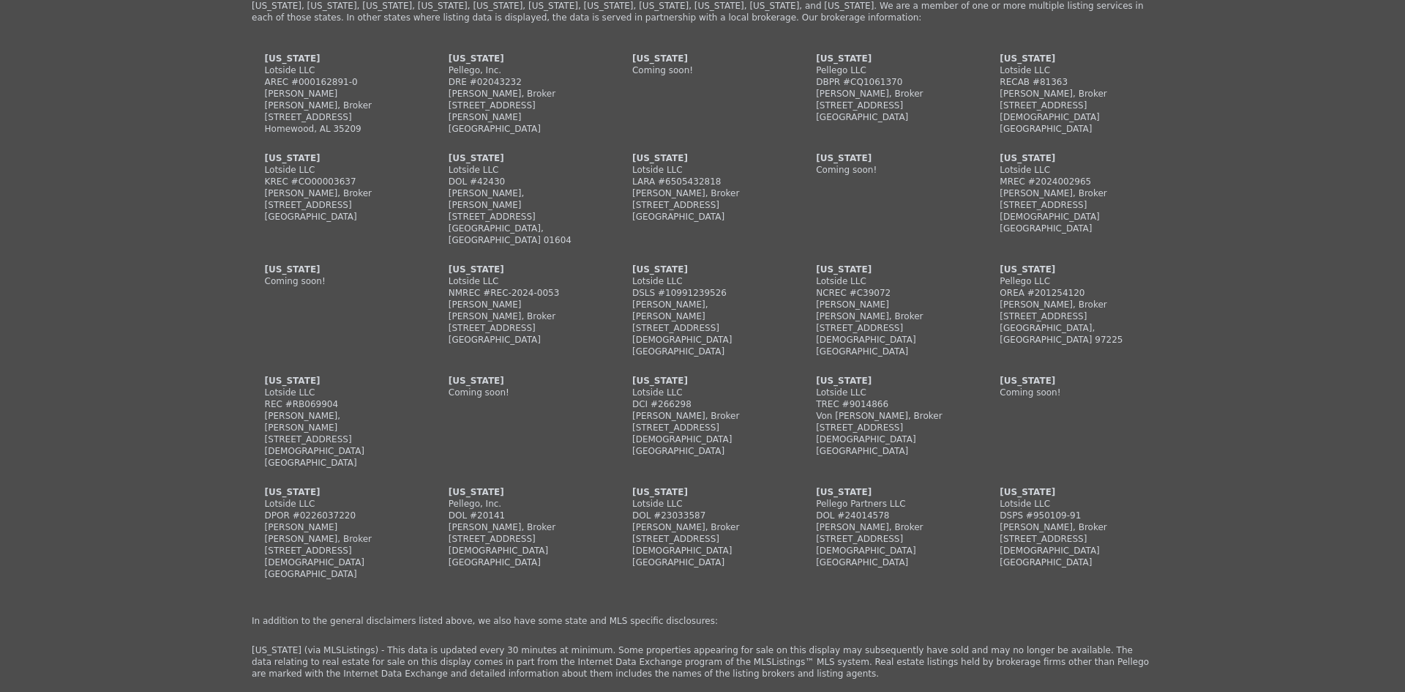
click at [1260, 286] on div "Menu Home Features Plans About Social Follow us on facebook How to Use Lotside …" at bounding box center [702, 363] width 1405 height 1335
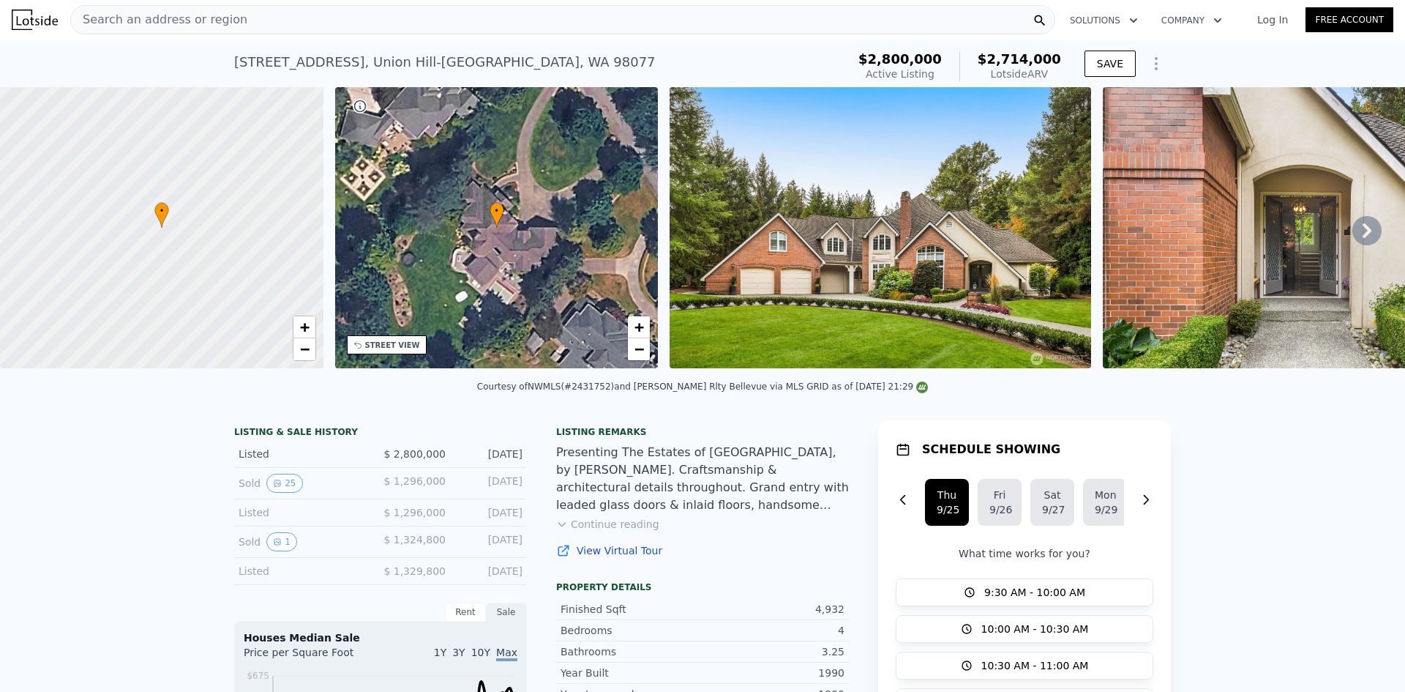
scroll to position [0, 0]
click at [1363, 235] on icon at bounding box center [1366, 231] width 29 height 29
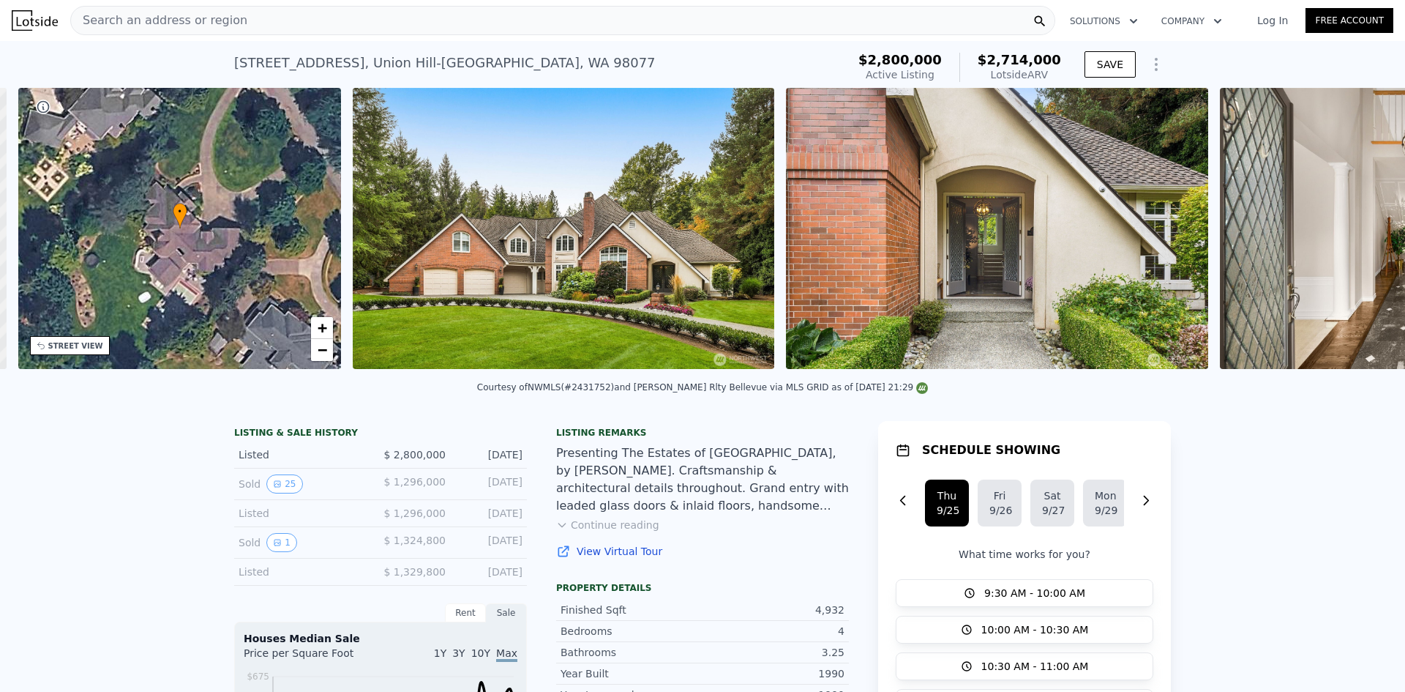
scroll to position [0, 341]
